Goal: Navigation & Orientation: Find specific page/section

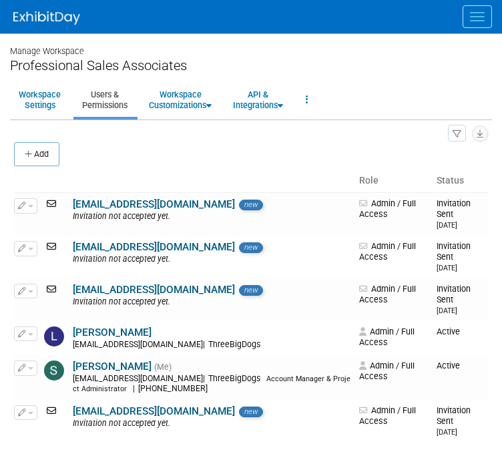
click at [472, 21] on span "Menu" at bounding box center [477, 20] width 15 height 1
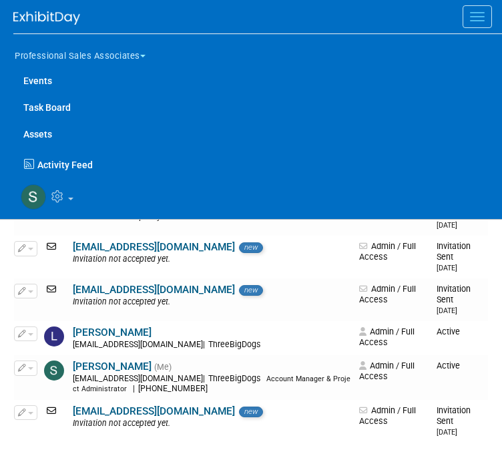
click at [67, 53] on button "Professional Sales Associates" at bounding box center [87, 53] width 149 height 28
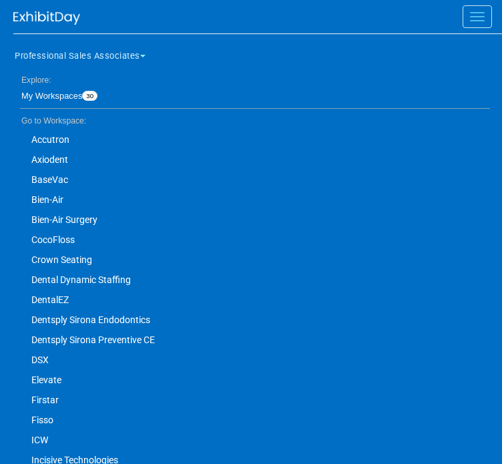
click at [31, 416] on link "Fisso" at bounding box center [251, 420] width 476 height 20
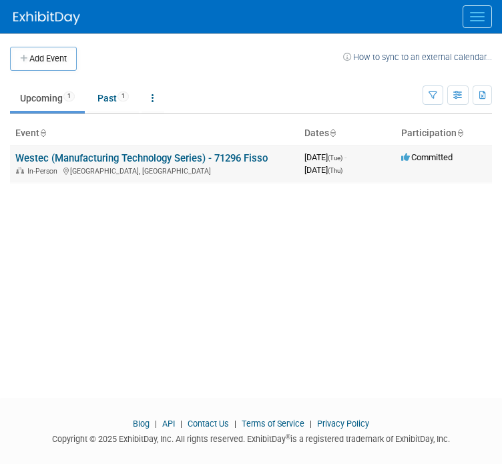
click at [159, 157] on link "Westec (Manufacturing Technology Series) - 71296 Fisso" at bounding box center [141, 158] width 252 height 12
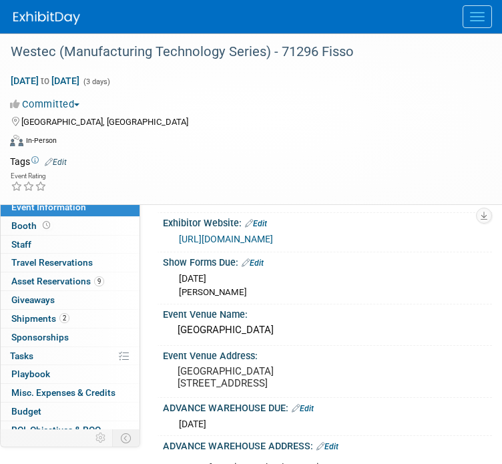
scroll to position [44, 0]
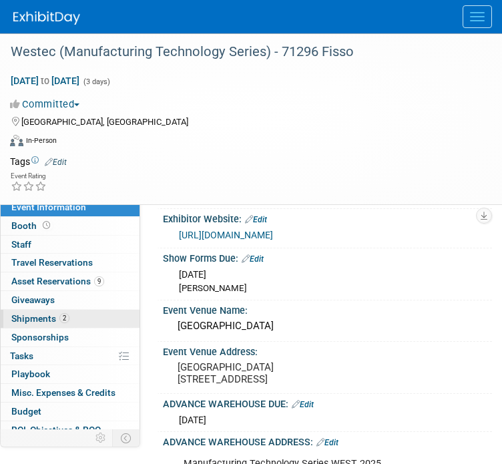
click at [55, 313] on span "Shipments 2" at bounding box center [40, 318] width 58 height 11
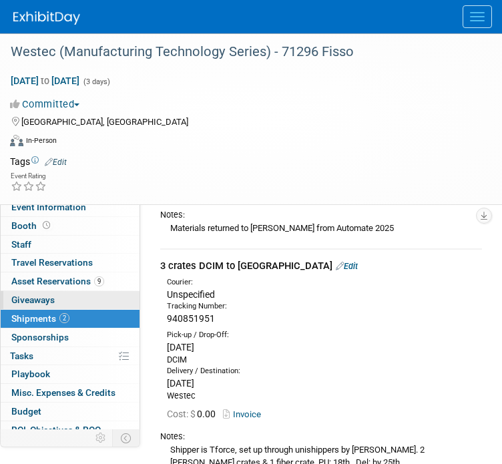
scroll to position [214, 0]
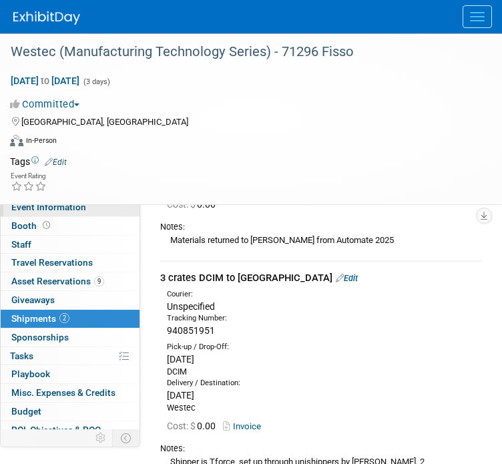
click at [68, 208] on span "Event Information" at bounding box center [48, 207] width 75 height 11
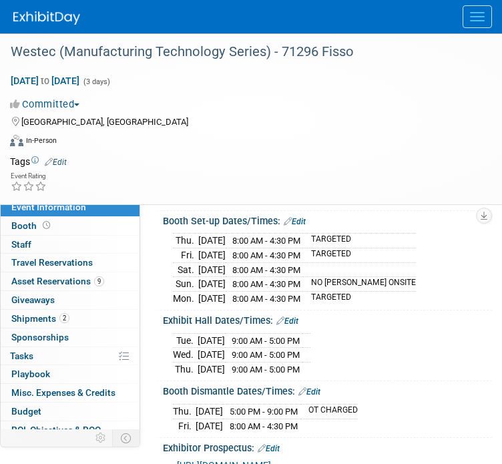
scroll to position [535, 0]
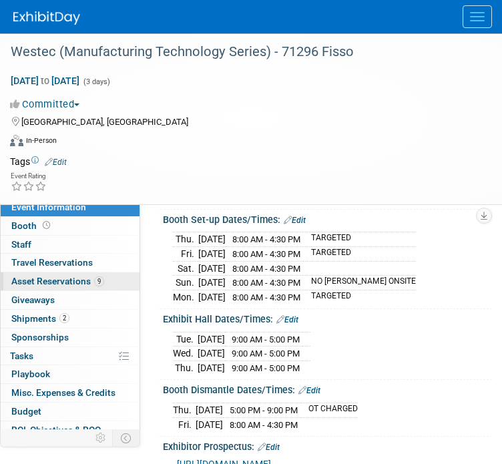
click at [68, 274] on link "9 Asset Reservations 9" at bounding box center [70, 281] width 139 height 18
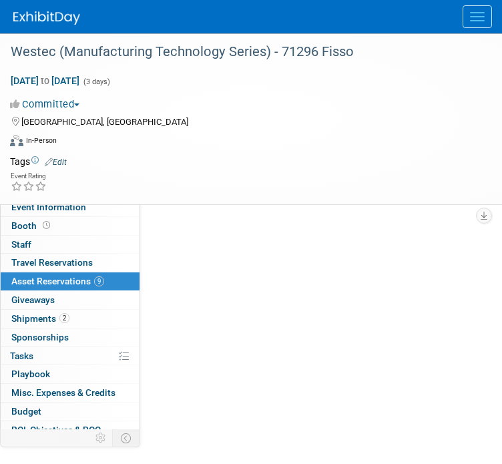
scroll to position [0, 0]
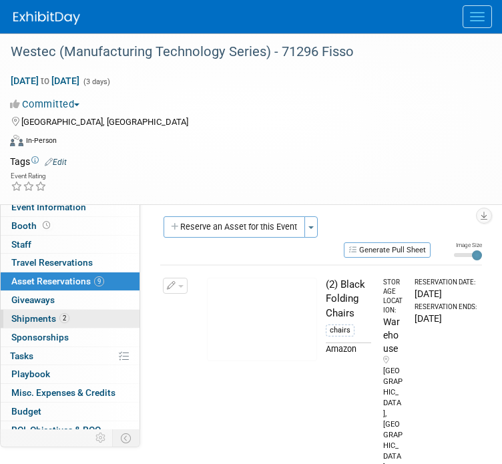
click at [41, 320] on span "Shipments 2" at bounding box center [40, 318] width 58 height 11
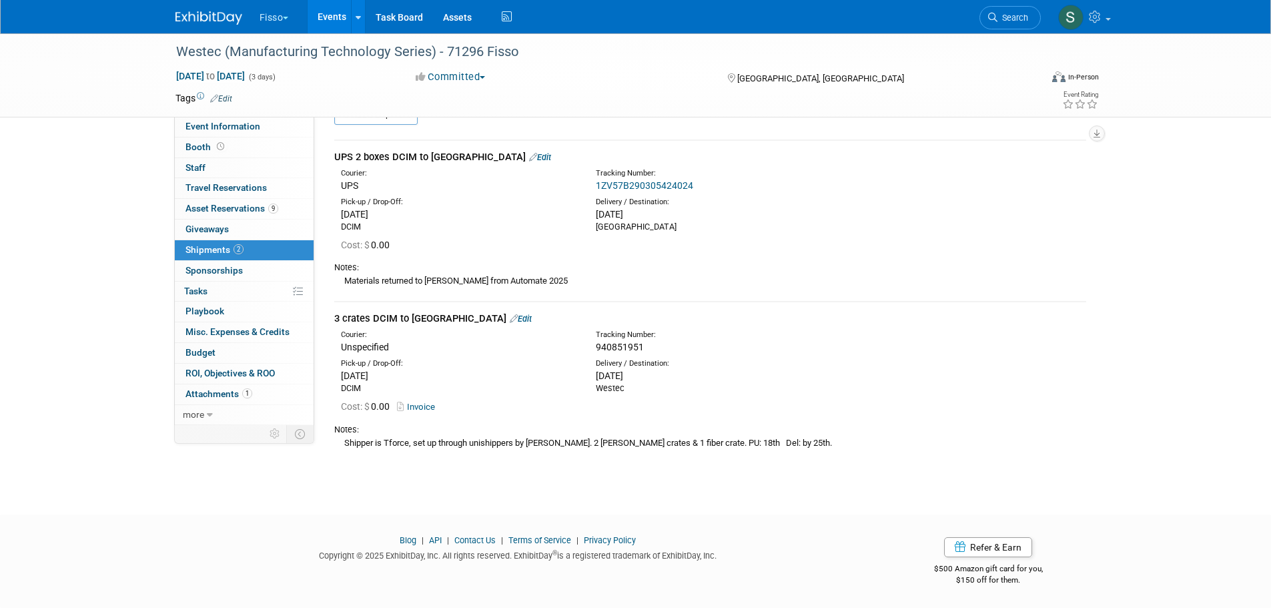
scroll to position [31, 0]
click at [501, 348] on span "940851951" at bounding box center [620, 347] width 48 height 11
copy span "940851951"
click at [501, 262] on div "Notes:" at bounding box center [710, 268] width 752 height 12
